Goal: Task Accomplishment & Management: Use online tool/utility

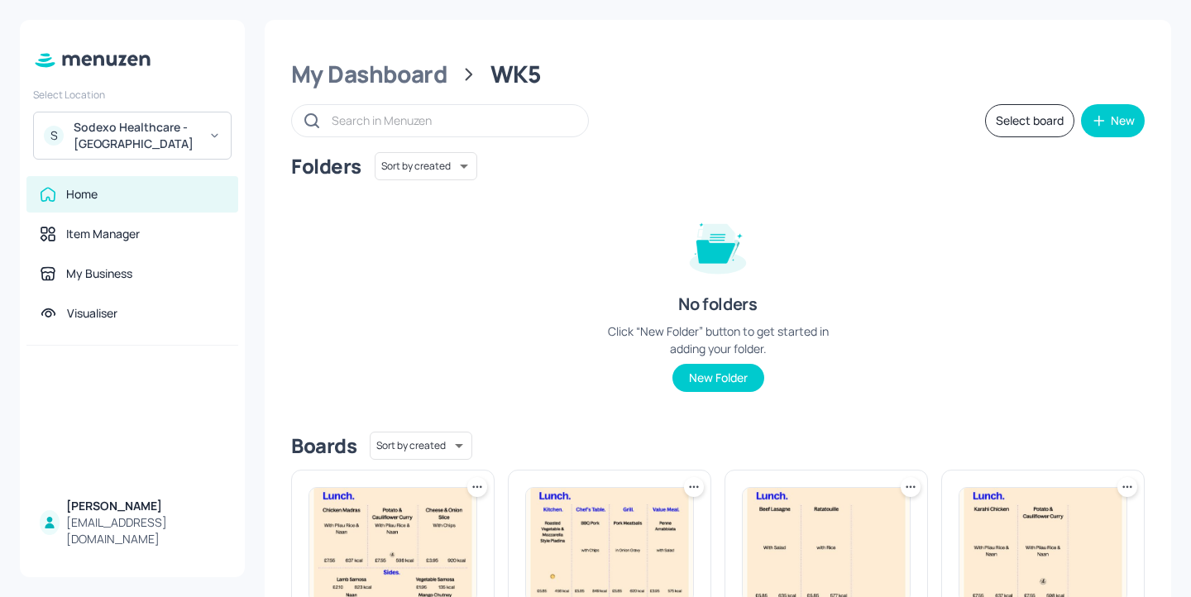
click at [392, 82] on div "My Dashboard" at bounding box center [369, 75] width 156 height 30
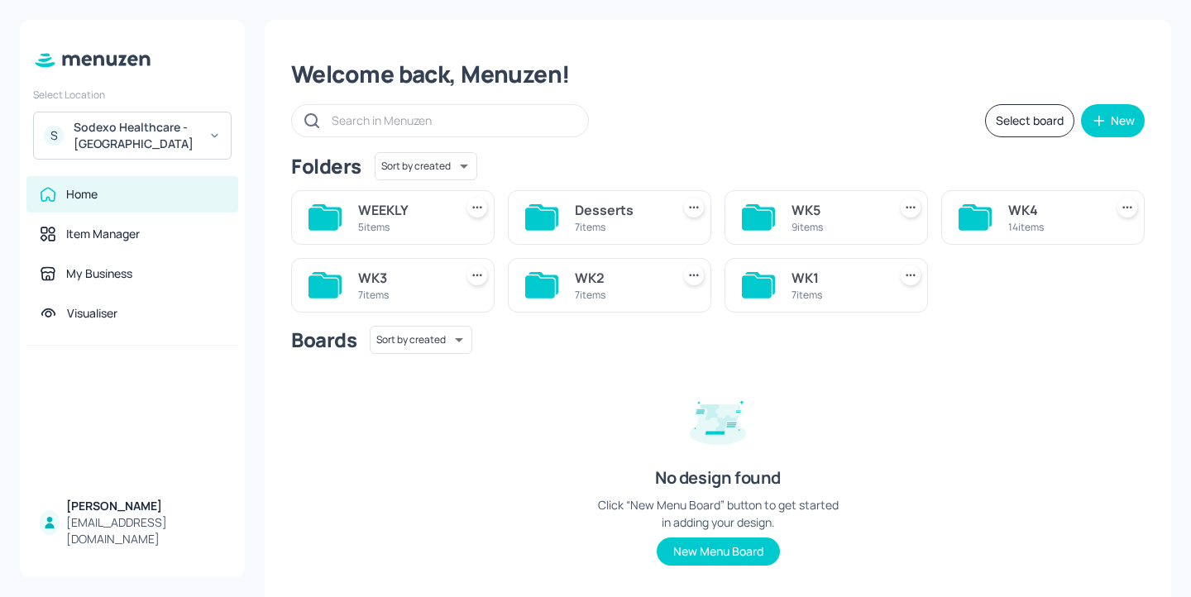
scroll to position [35, 0]
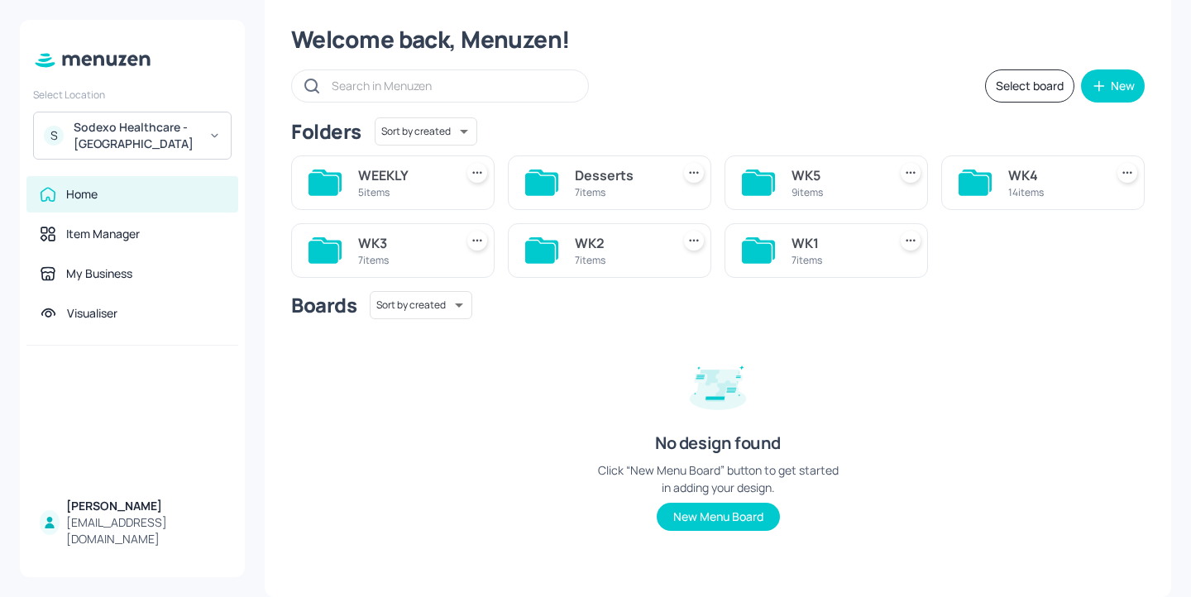
click at [828, 195] on div "9 items" at bounding box center [836, 192] width 89 height 14
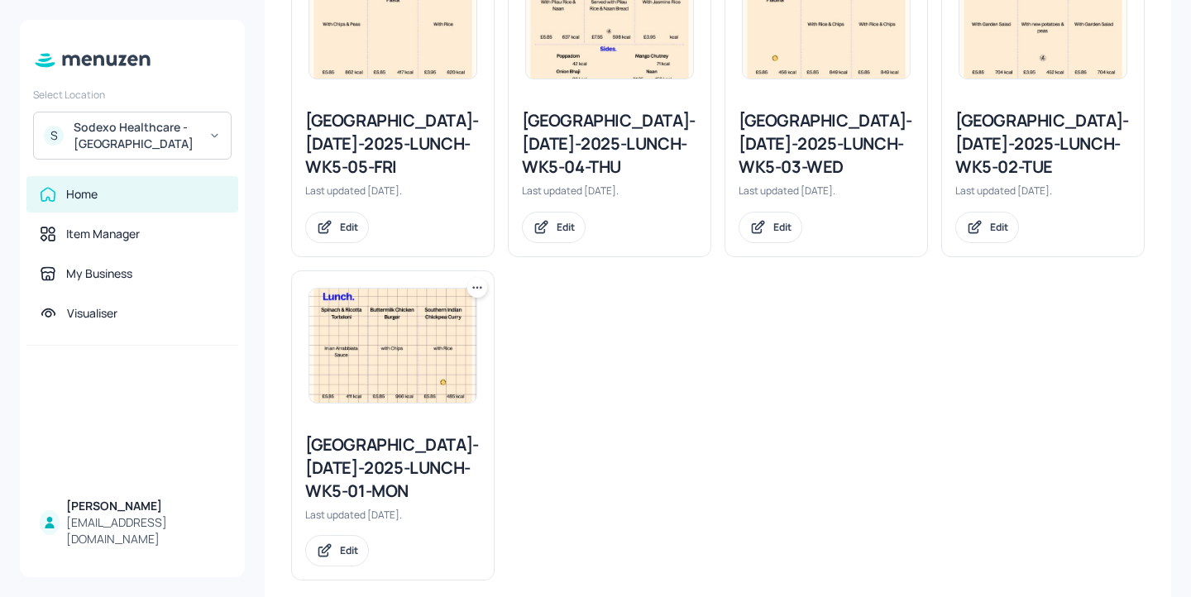
scroll to position [0, 0]
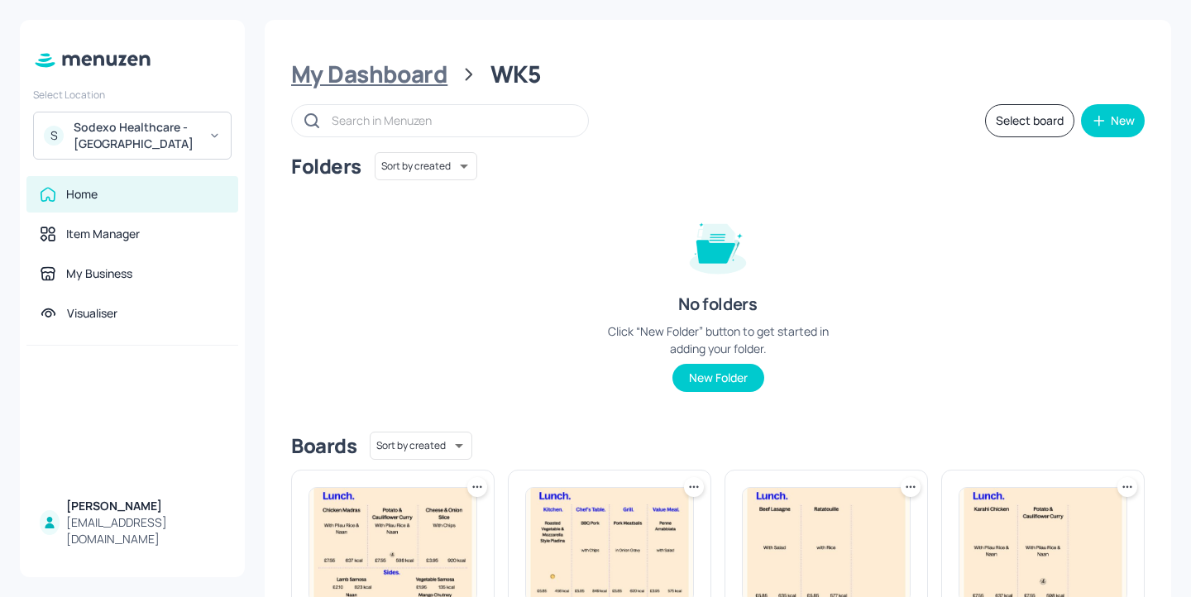
click at [372, 75] on div "My Dashboard" at bounding box center [369, 75] width 156 height 30
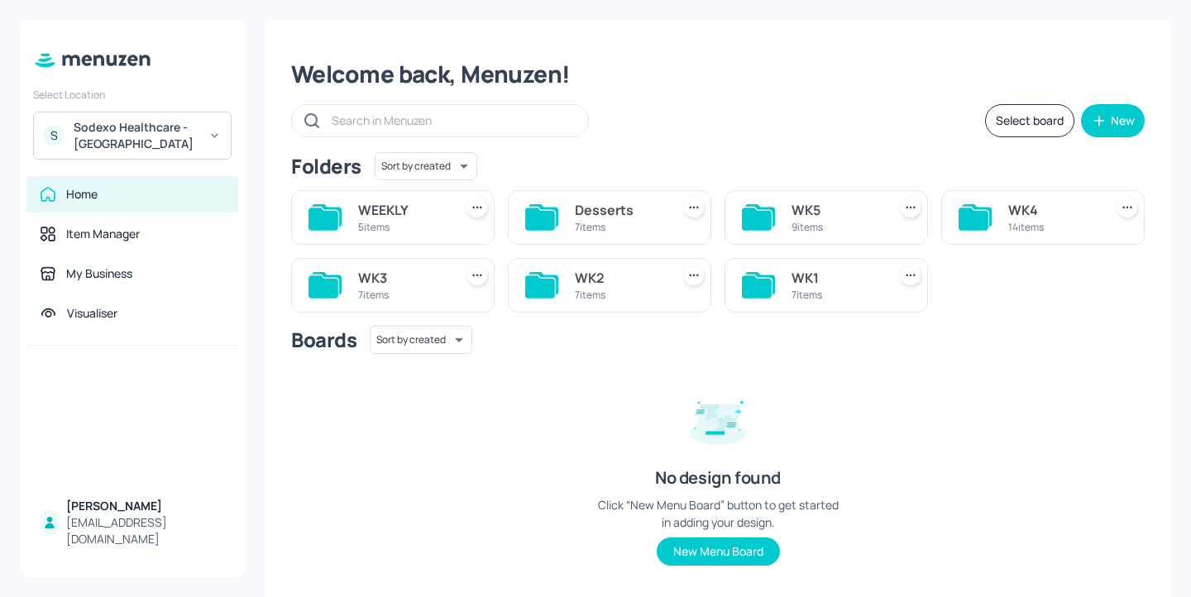
click at [391, 211] on div "WEEKLY" at bounding box center [402, 210] width 89 height 20
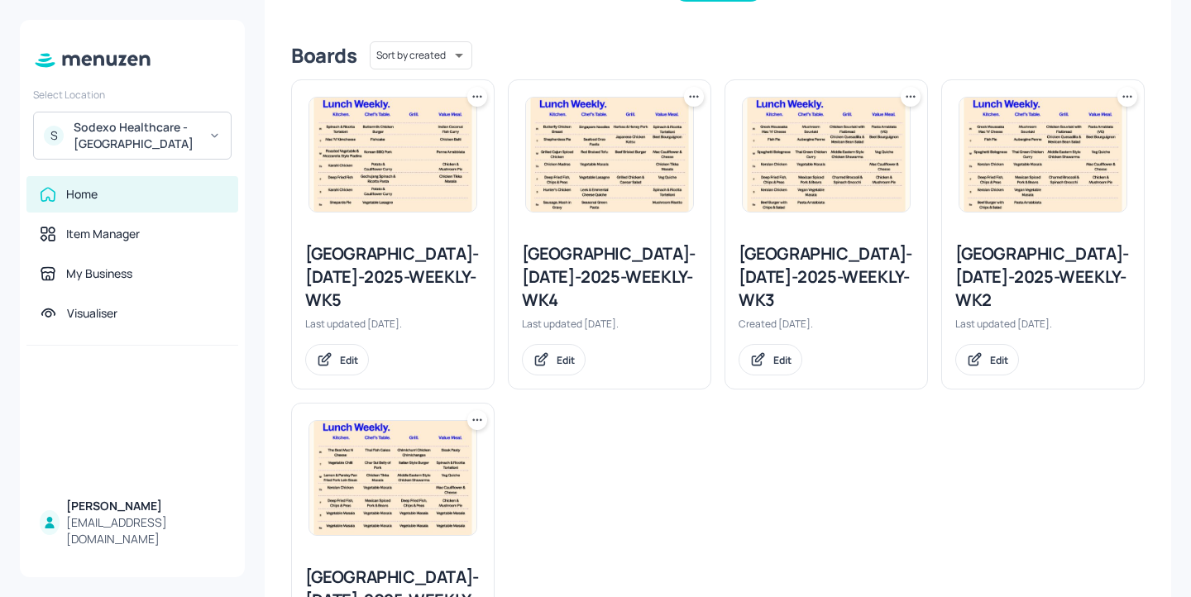
scroll to position [389, 0]
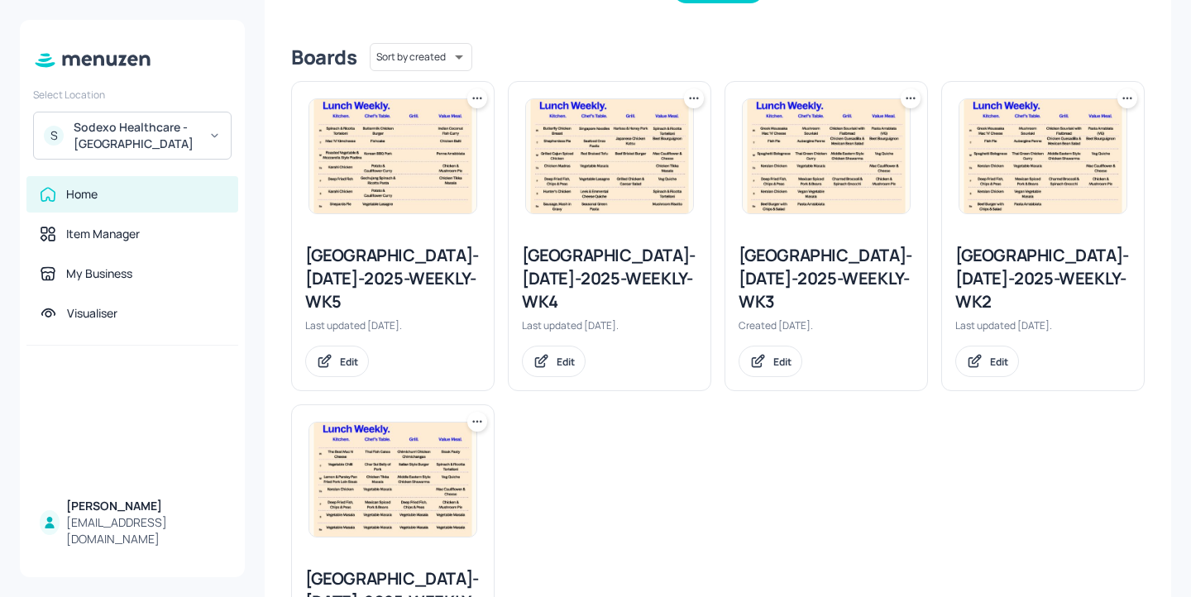
click at [484, 104] on icon at bounding box center [477, 98] width 17 height 17
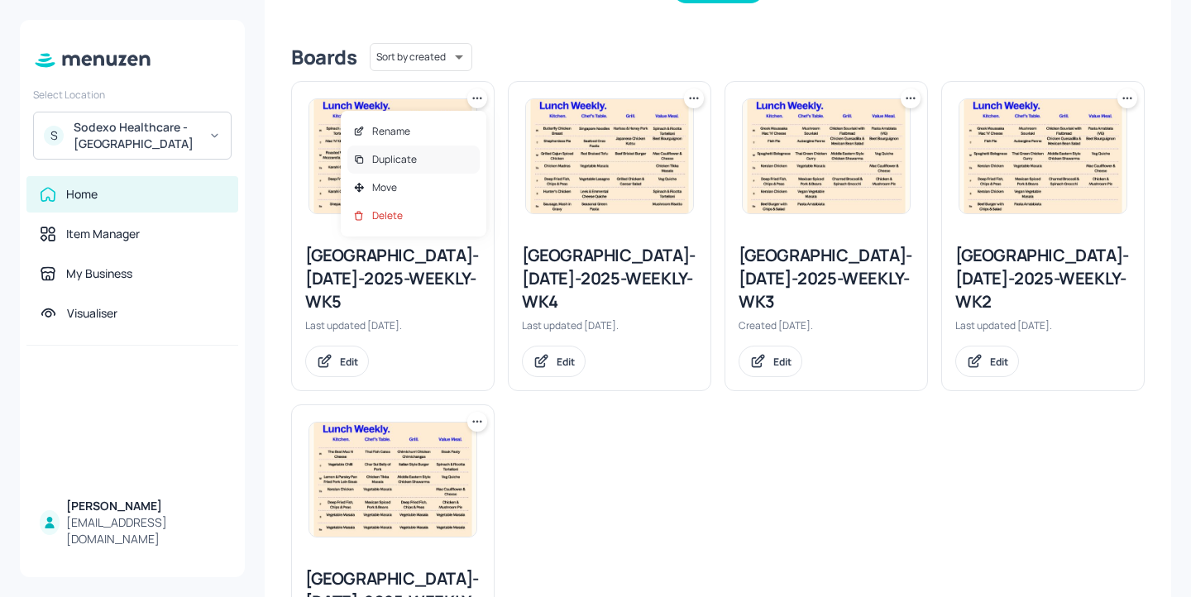
click at [457, 153] on div "Duplicate" at bounding box center [413, 160] width 132 height 28
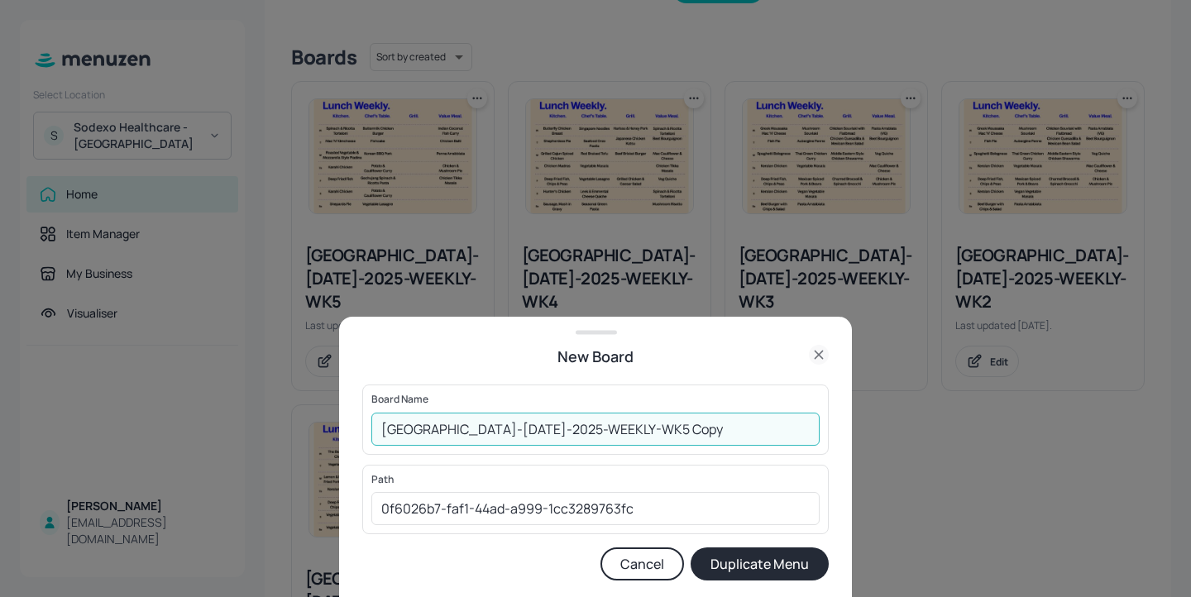
click at [376, 430] on input "[GEOGRAPHIC_DATA]-[DATE]-2025-WEEKLY-WK5 Copy" at bounding box center [595, 429] width 448 height 33
drag, startPoint x: 742, startPoint y: 434, endPoint x: 616, endPoint y: 427, distance: 125.9
click at [616, 427] on input "01EDIT_Stoke-[DATE]-2025-WEEKLY-WK5 Copy" at bounding box center [595, 429] width 448 height 33
type input "01EDIT_Stoke-[DATE]-2025-WEEKLY-WK5_20250821"
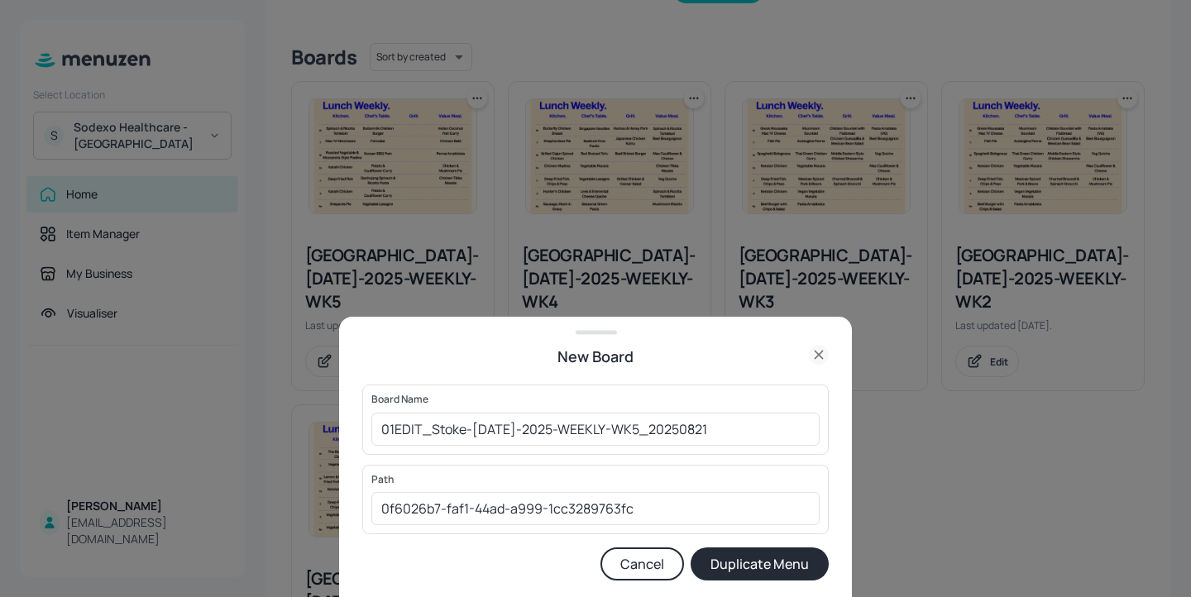
click at [740, 569] on button "Duplicate Menu" at bounding box center [760, 564] width 138 height 33
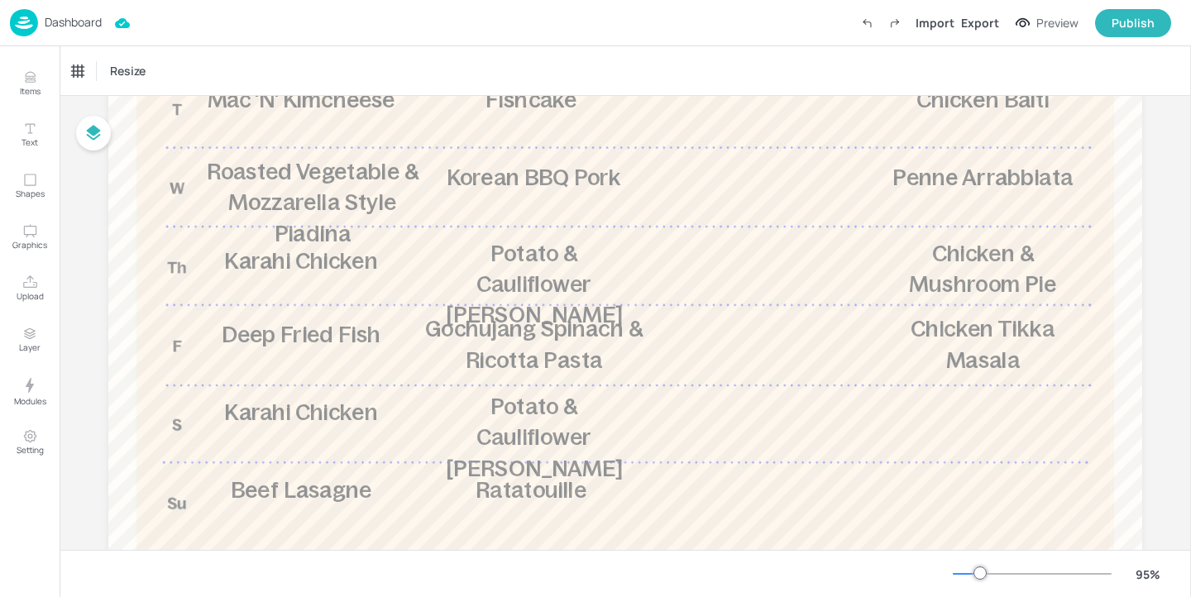
scroll to position [372, 0]
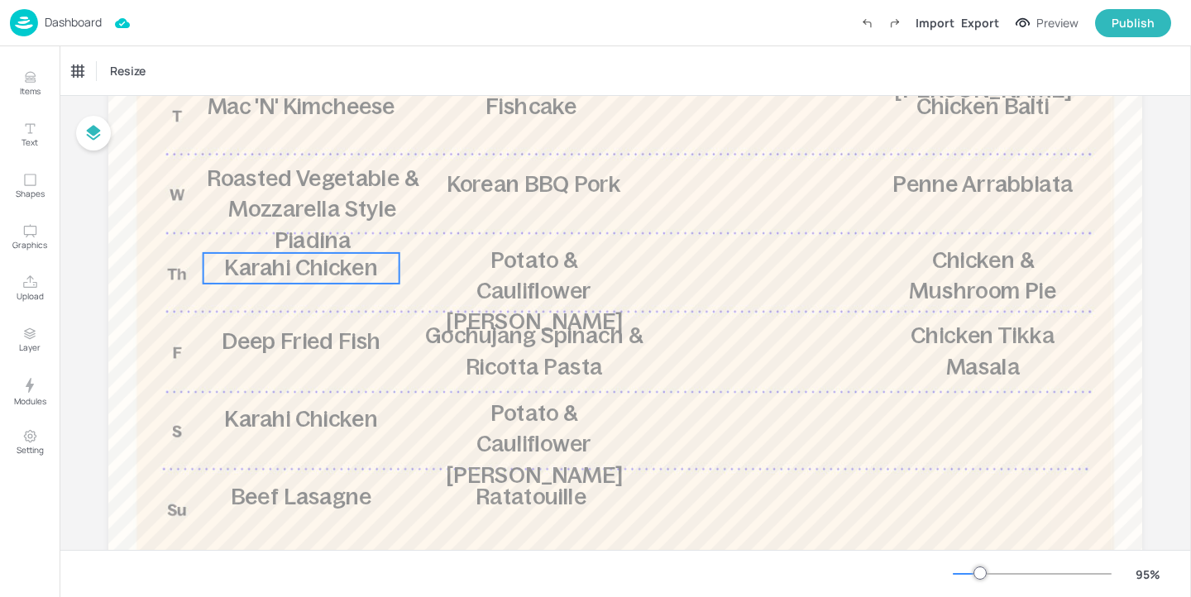
click at [270, 274] on span "Karahi Chicken" at bounding box center [300, 268] width 153 height 25
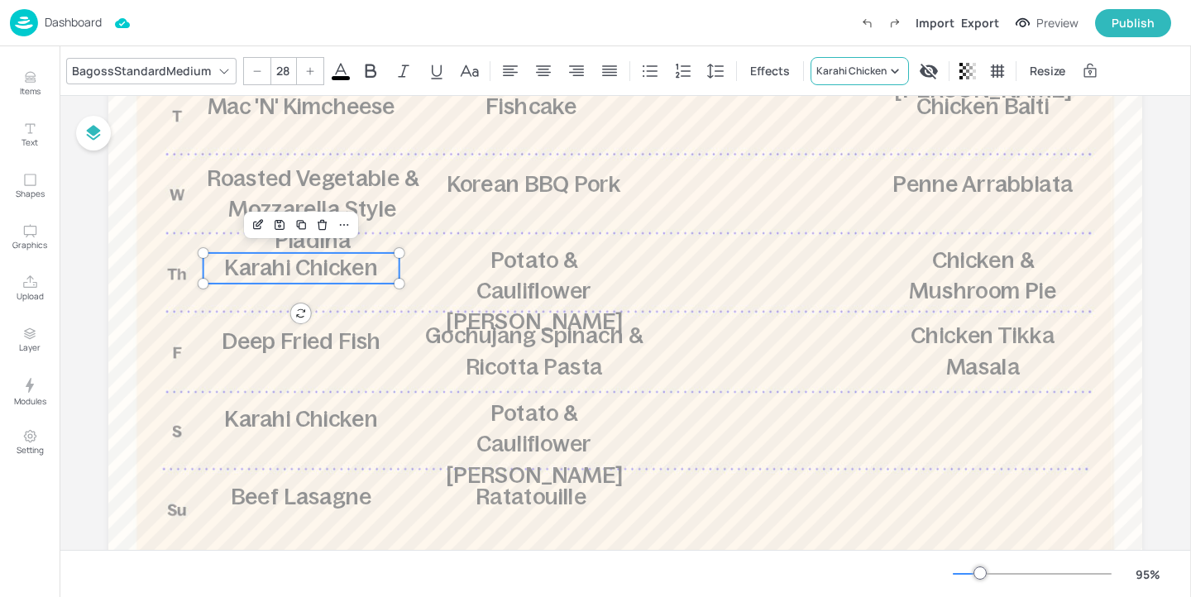
click at [836, 59] on div "Karahi Chicken" at bounding box center [860, 71] width 98 height 28
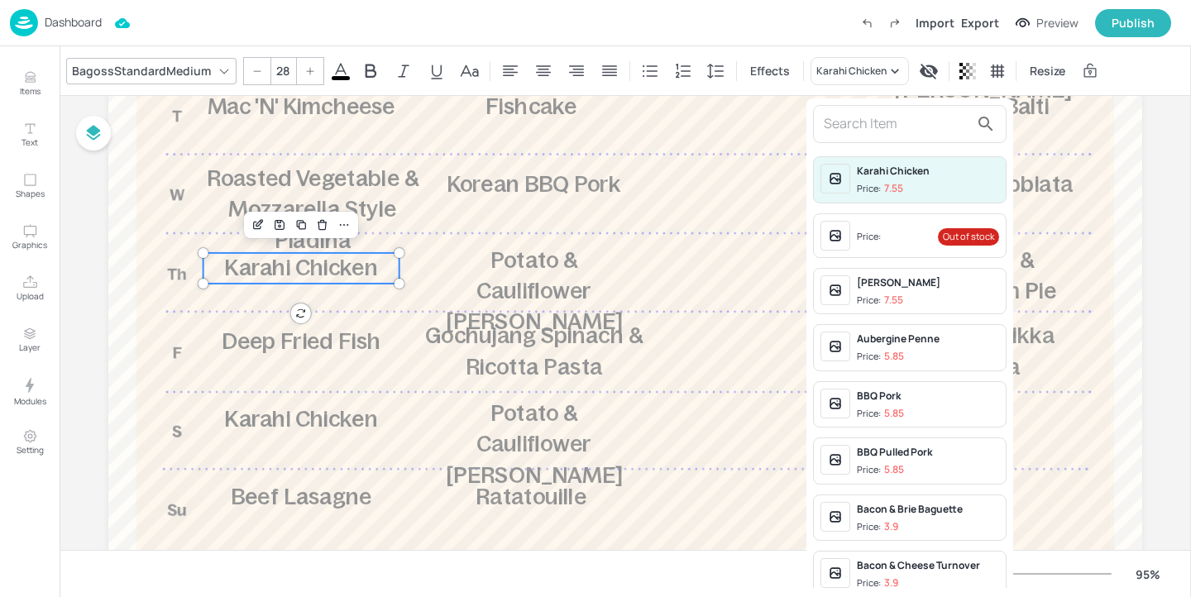
click at [846, 135] on input "text" at bounding box center [897, 124] width 146 height 26
click at [846, 132] on input "text" at bounding box center [897, 124] width 146 height 26
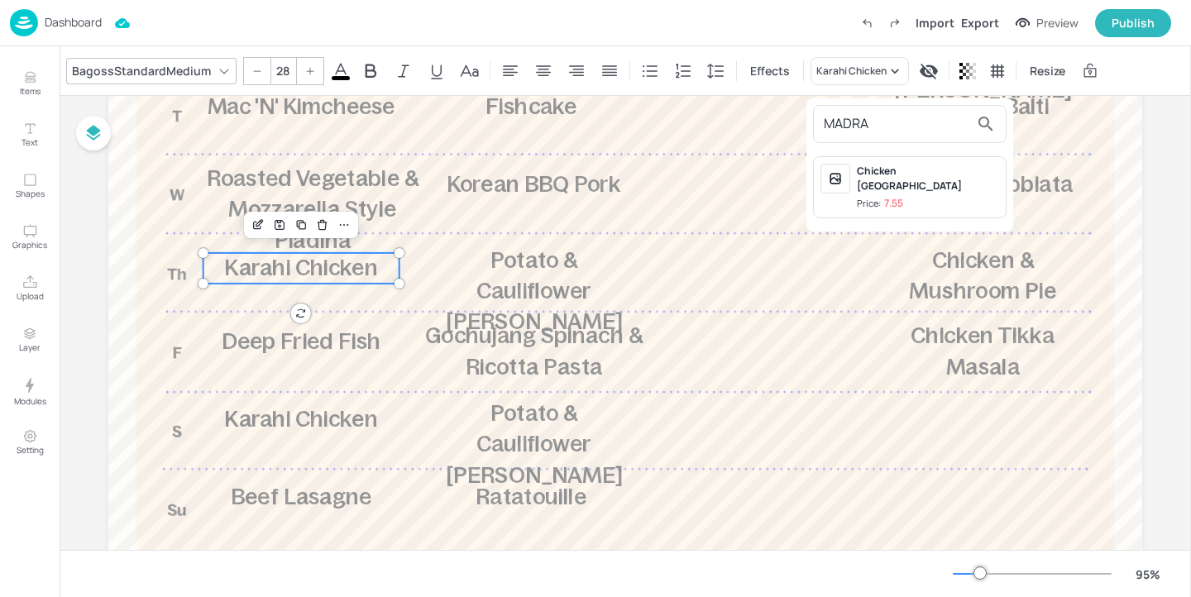
type input "MADRA"
click at [960, 197] on span "Price: 7.55" at bounding box center [928, 204] width 142 height 14
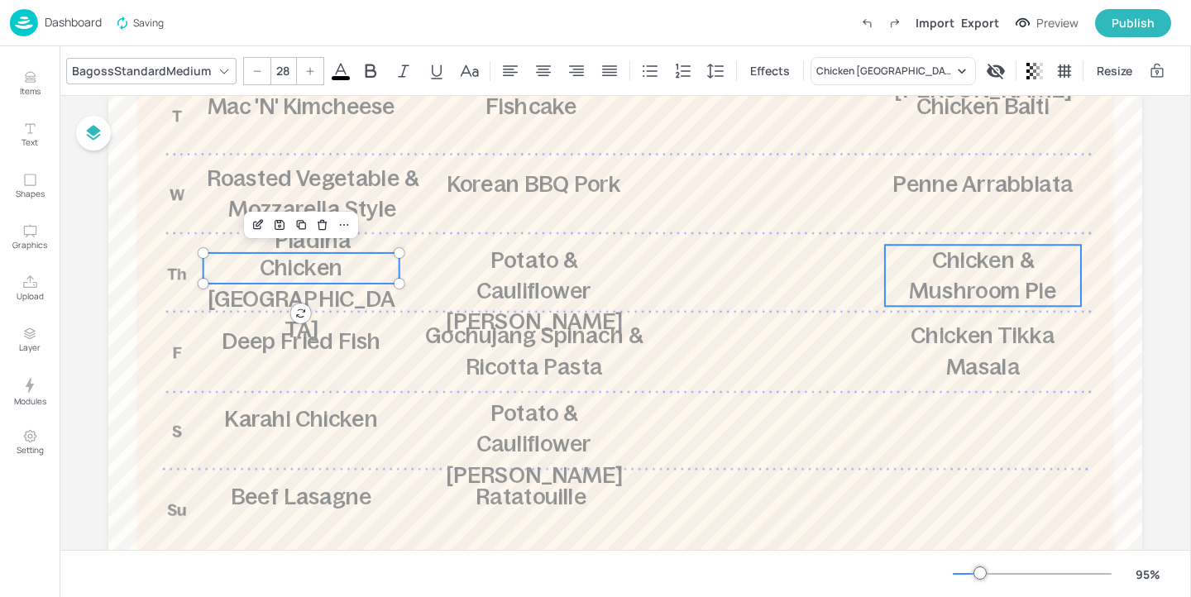
click at [954, 274] on p "Chicken & Mushroom Pie" at bounding box center [983, 276] width 196 height 62
type input "28"
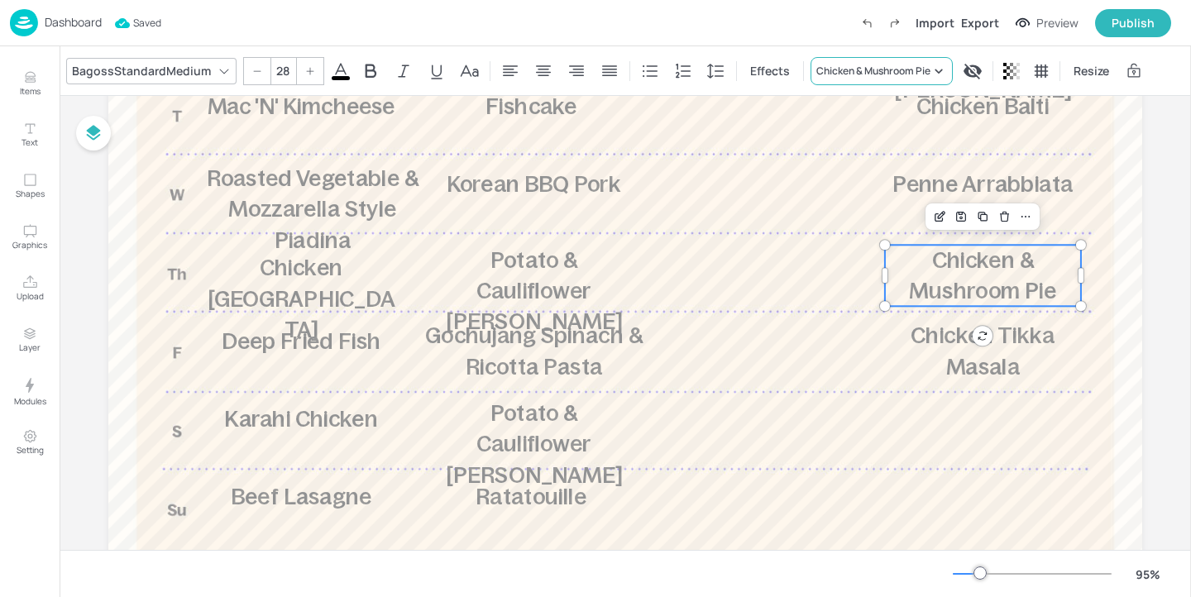
click at [882, 76] on div "Chicken & Mushroom Pie" at bounding box center [874, 71] width 114 height 15
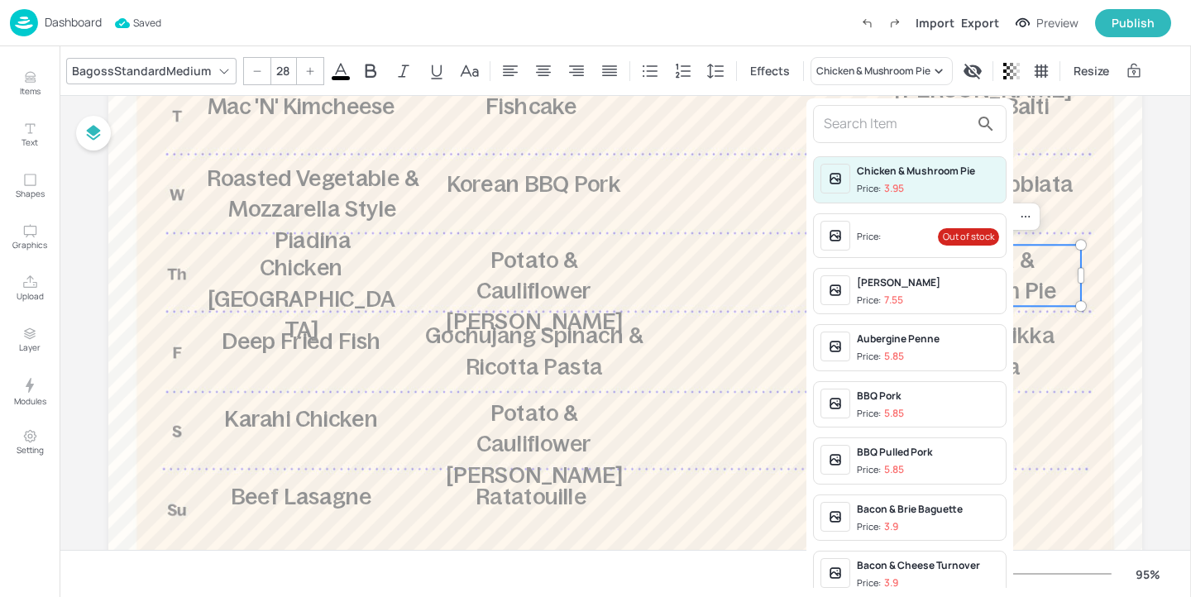
click at [859, 116] on input "text" at bounding box center [897, 124] width 146 height 26
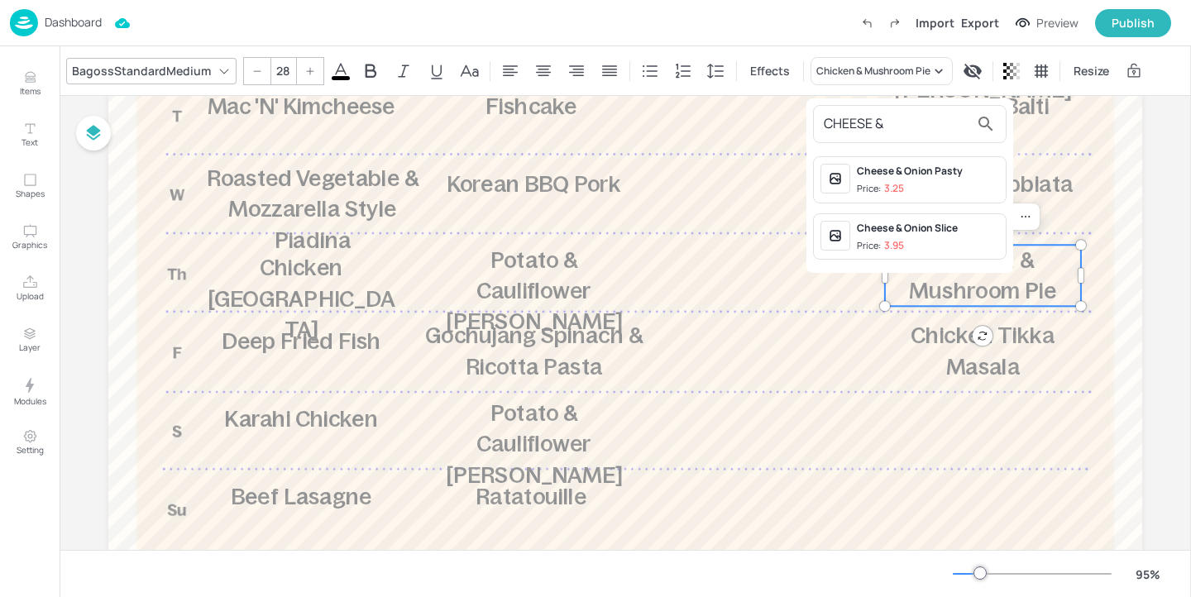
type input "CHEESE &"
click at [942, 237] on div "Cheese & Onion Slice Price: 3.95" at bounding box center [928, 237] width 142 height 32
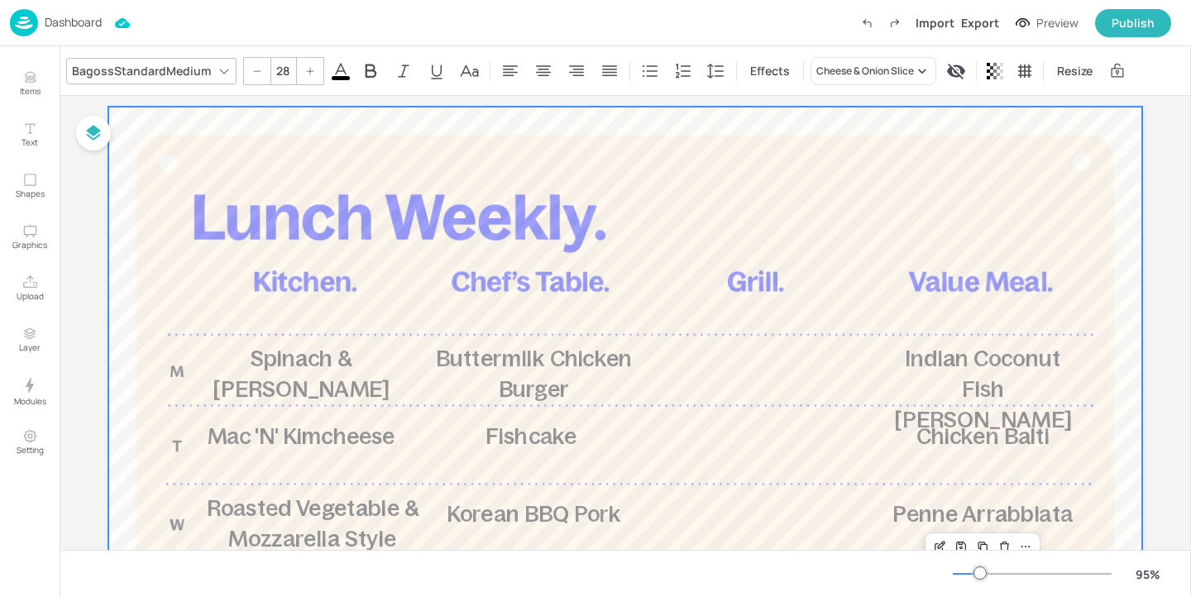
scroll to position [0, 0]
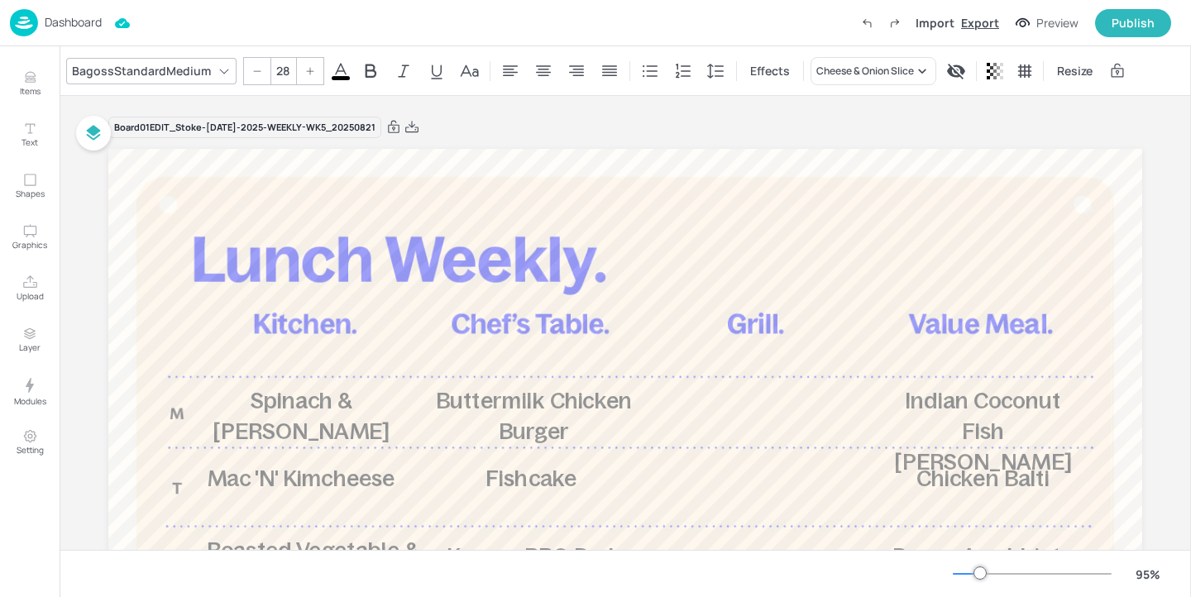
click at [982, 21] on div "Export" at bounding box center [980, 22] width 38 height 17
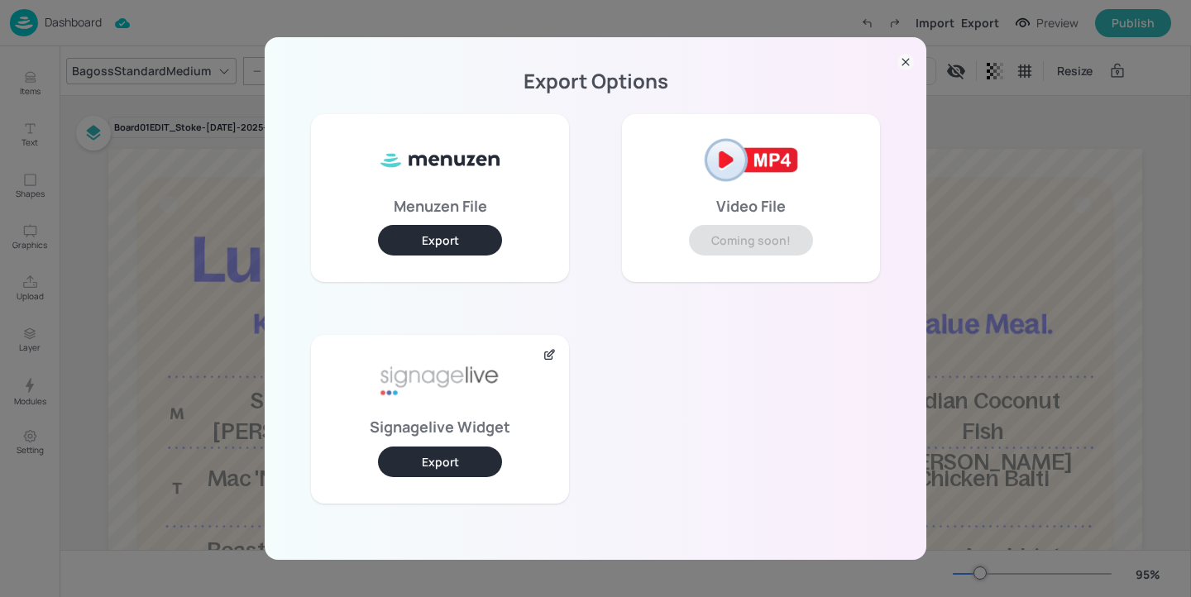
click at [472, 464] on button "Export" at bounding box center [440, 462] width 124 height 31
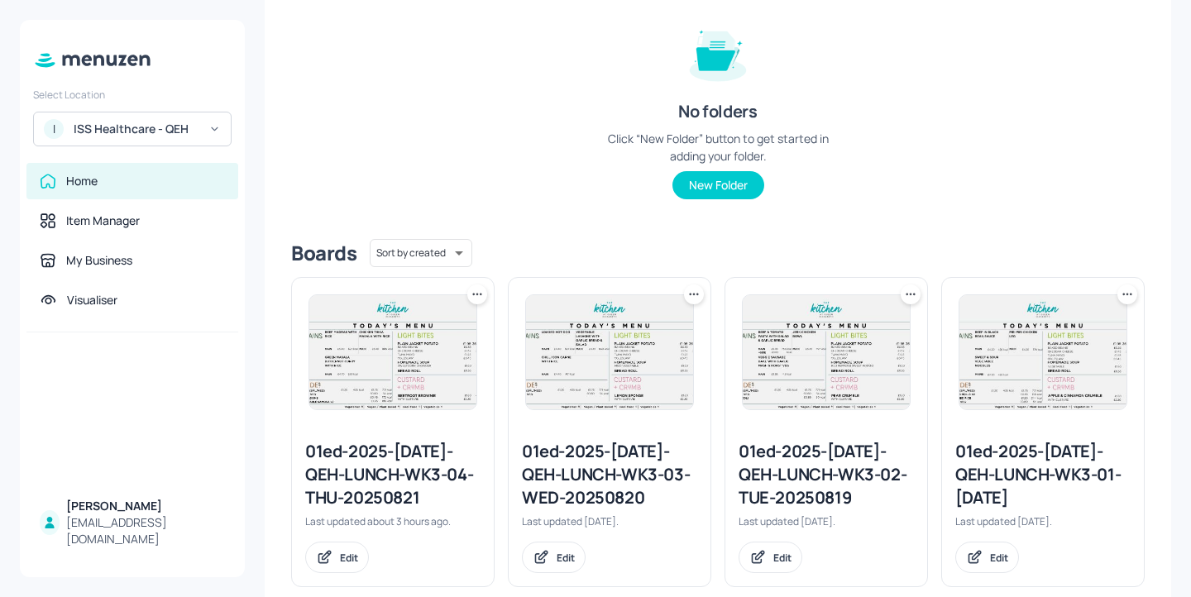
scroll to position [221, 0]
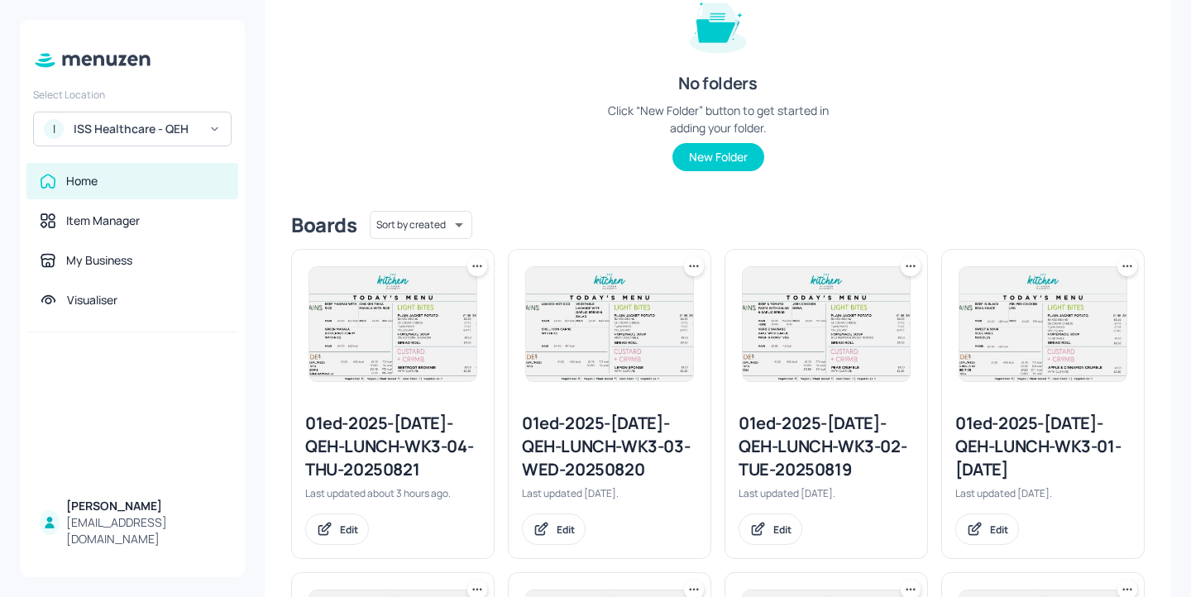
click at [381, 434] on div "01ed-2025-JUL-QEH-LUNCH-WK3-04-THU-20250821" at bounding box center [392, 446] width 175 height 69
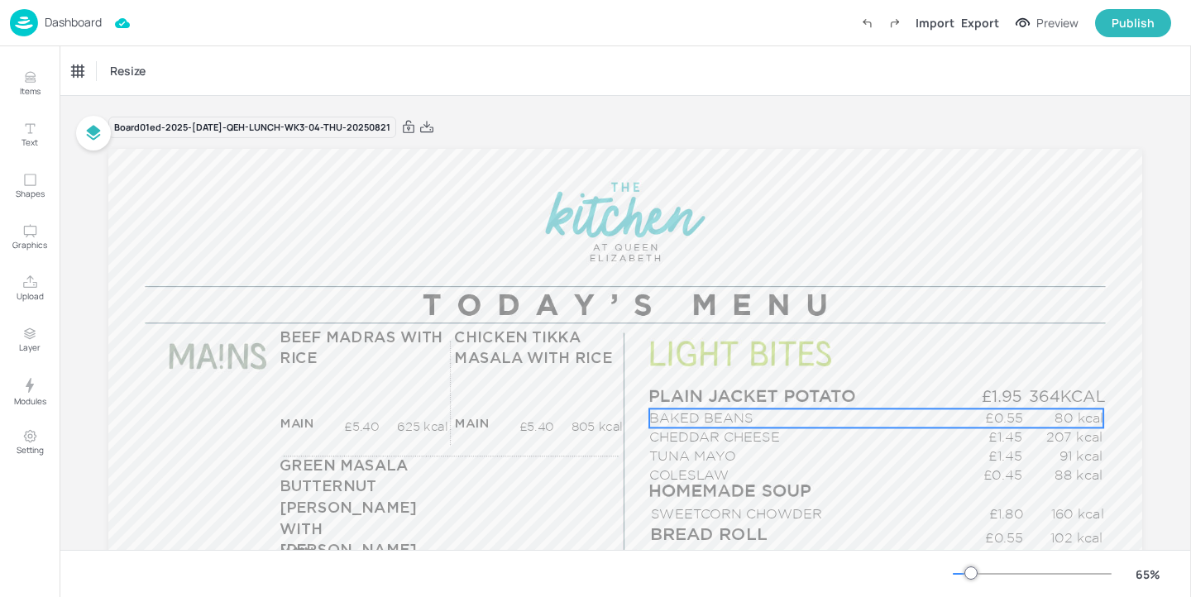
scroll to position [222, 0]
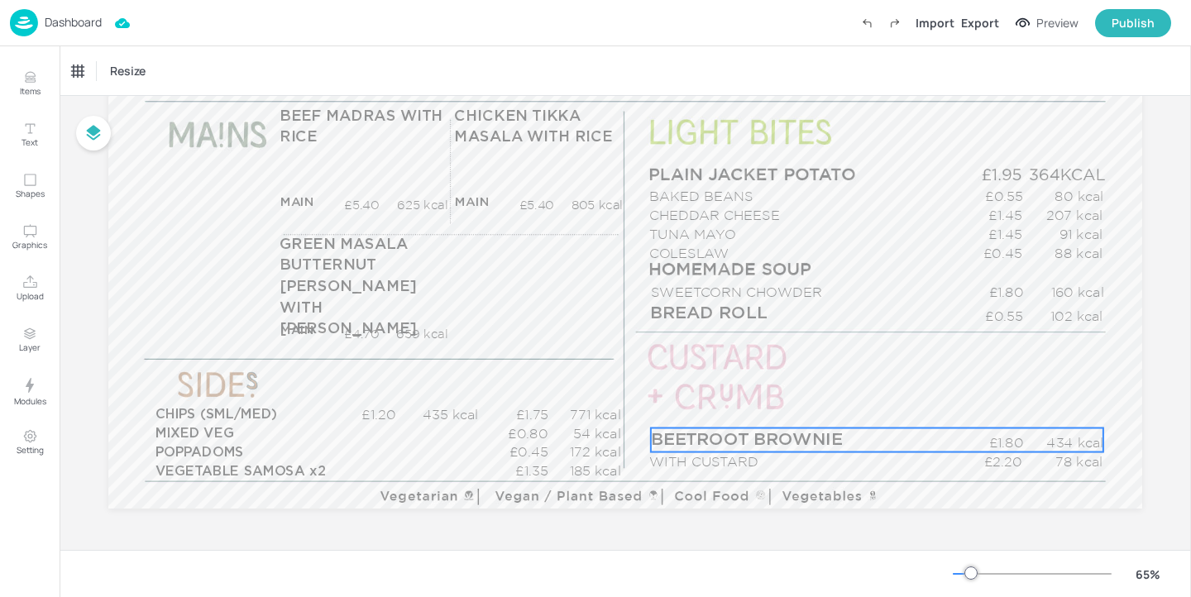
click at [773, 448] on span "BEETROOT BROWNIE" at bounding box center [747, 439] width 192 height 17
click at [135, 73] on div "BEETROOT BROWNIE" at bounding box center [121, 71] width 98 height 15
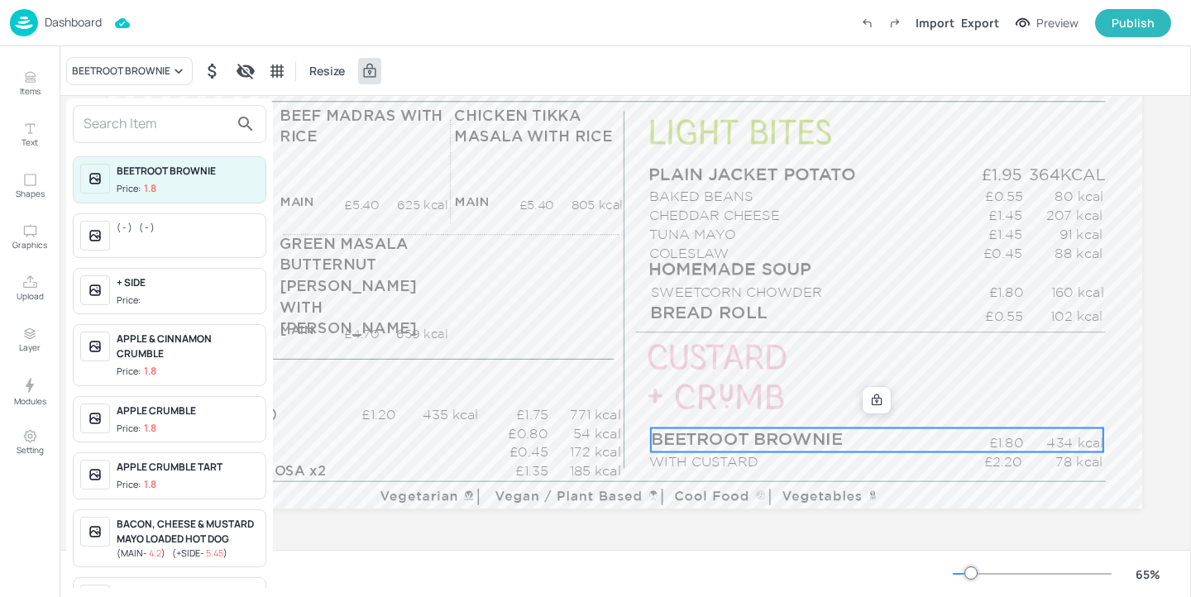
click at [132, 117] on input "text" at bounding box center [157, 124] width 146 height 26
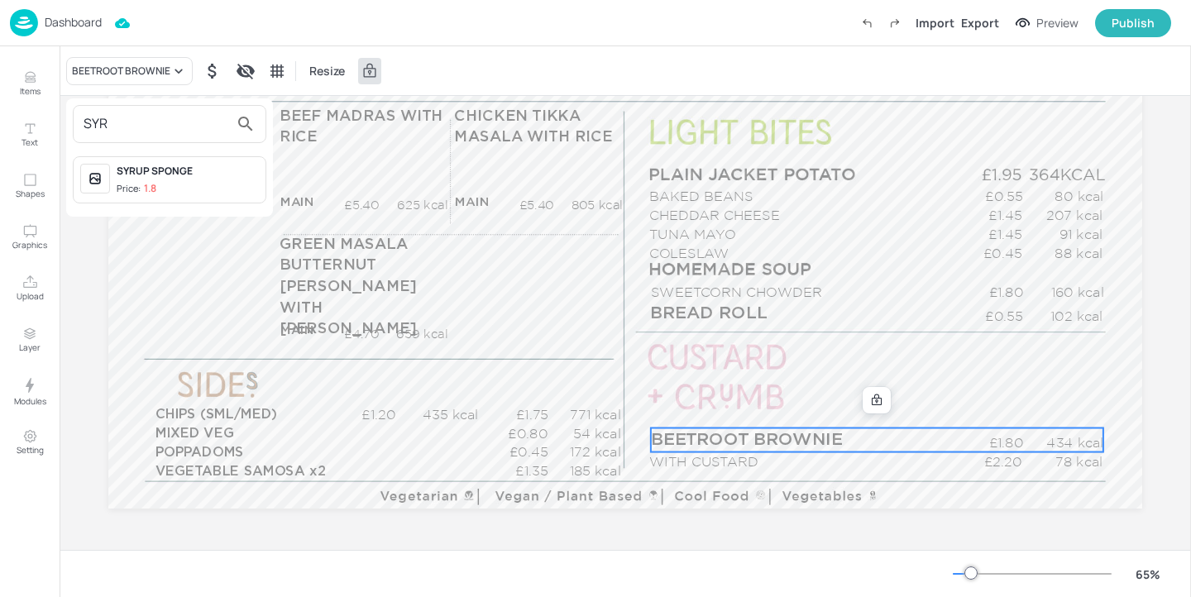
type input "SYR"
click at [203, 173] on div "SYRUP SPONGE" at bounding box center [188, 171] width 142 height 15
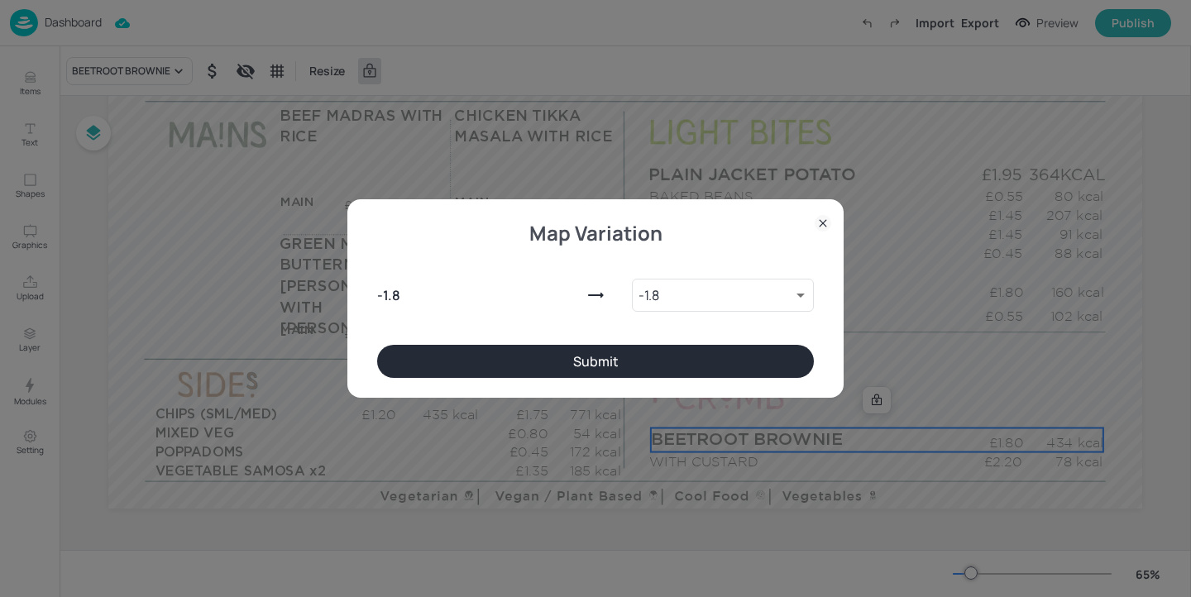
click at [592, 351] on button "Submit" at bounding box center [595, 361] width 437 height 33
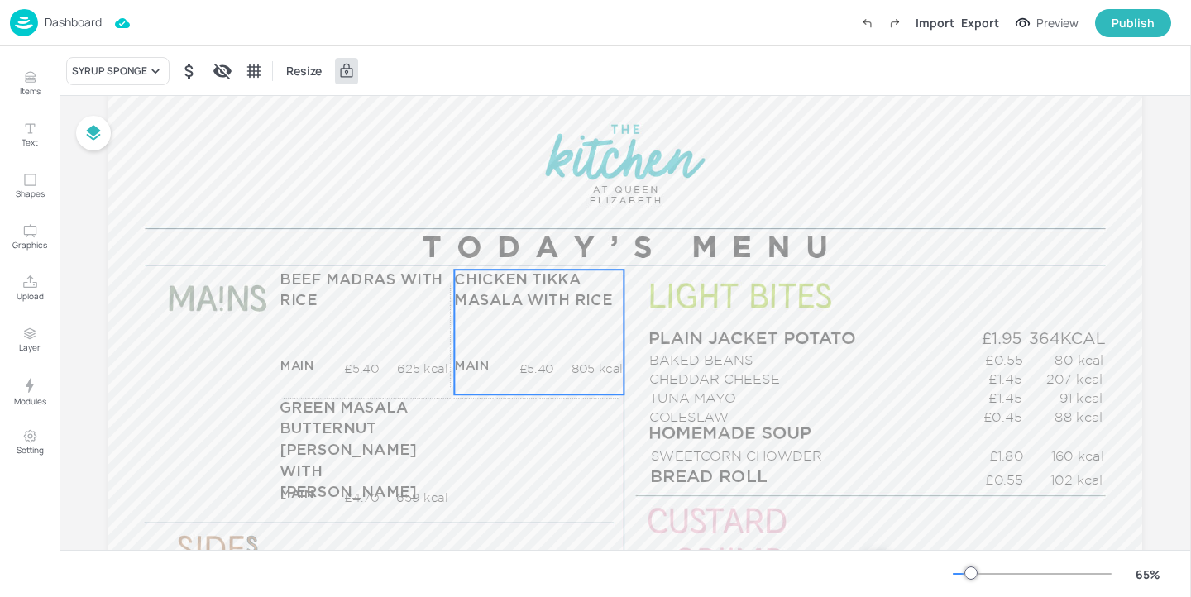
scroll to position [0, 0]
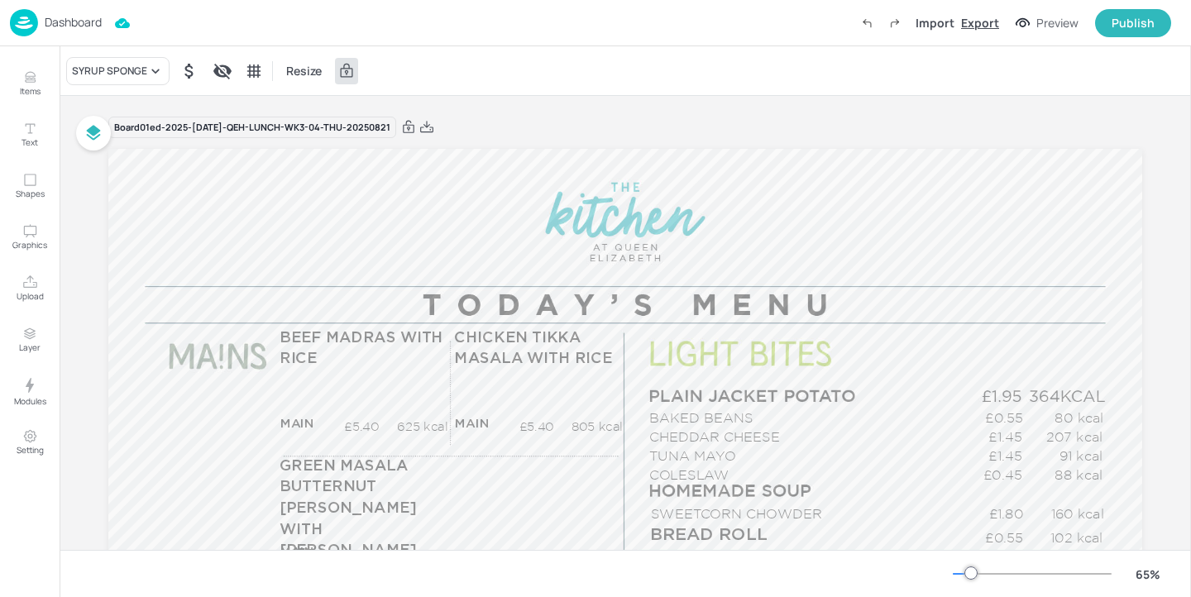
click at [973, 16] on div "Export" at bounding box center [980, 22] width 38 height 17
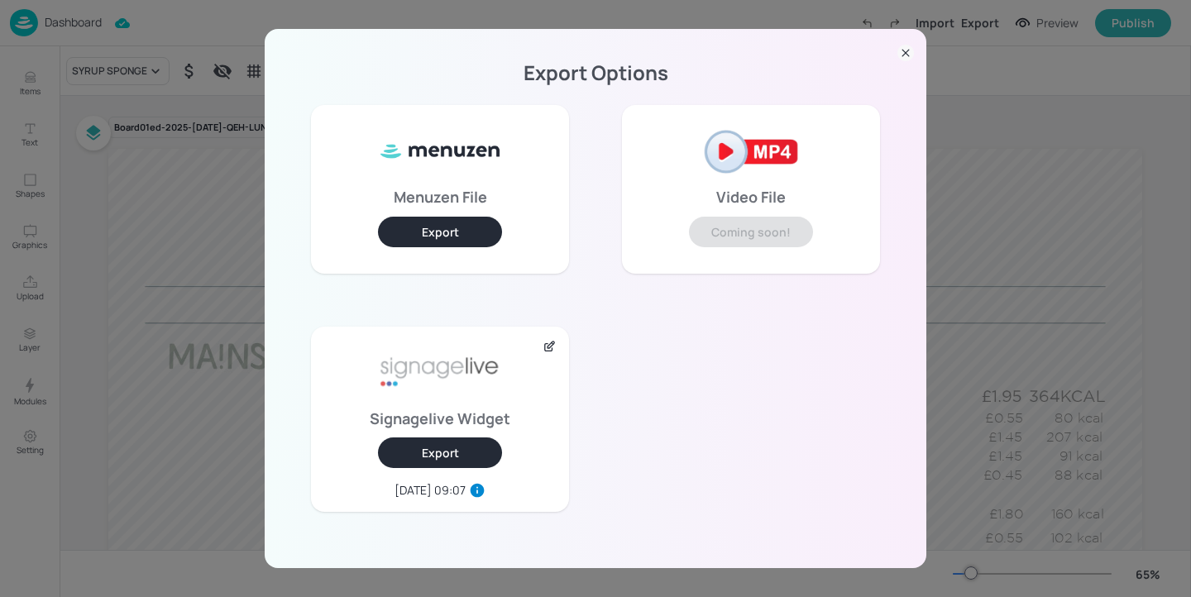
click at [443, 456] on button "Export" at bounding box center [440, 453] width 124 height 31
